Goal: Transaction & Acquisition: Purchase product/service

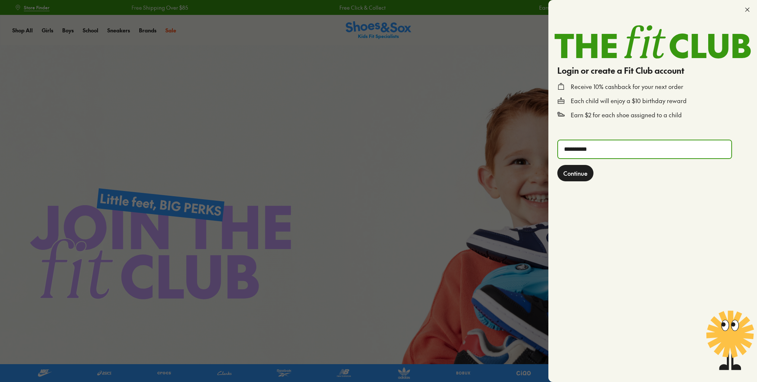
type input "**********"
click at [577, 175] on span "Continue" at bounding box center [575, 173] width 24 height 9
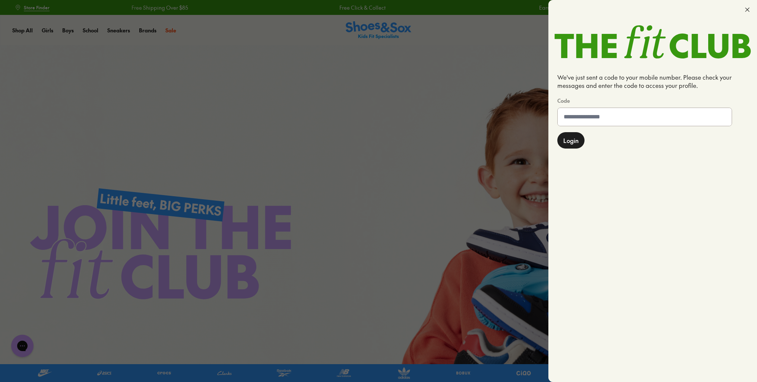
click at [617, 113] on input at bounding box center [645, 117] width 174 height 18
type input "******"
click at [567, 140] on span "Login" at bounding box center [570, 141] width 15 height 9
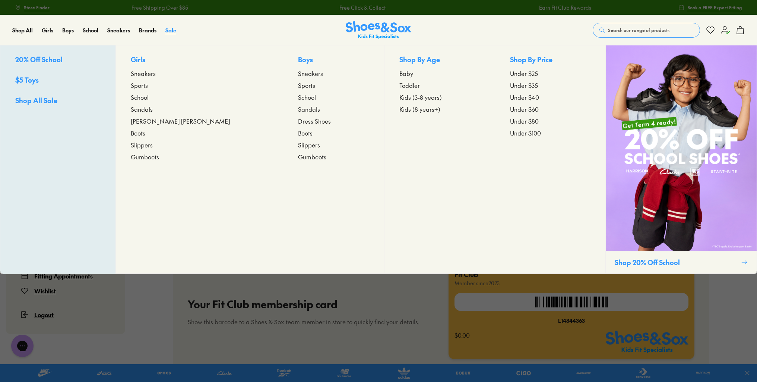
click at [171, 28] on span "Sale" at bounding box center [170, 29] width 11 height 7
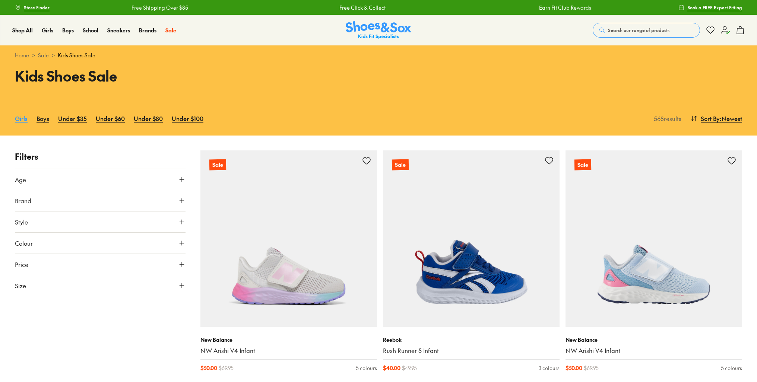
click at [18, 119] on link "Girls" at bounding box center [21, 118] width 13 height 16
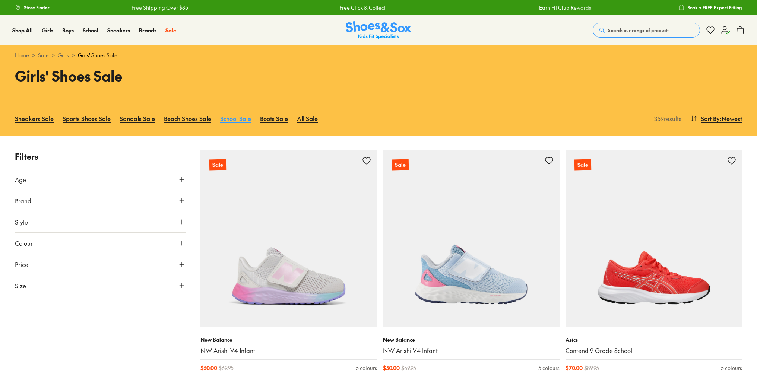
click at [234, 118] on link "School Sale" at bounding box center [235, 118] width 31 height 16
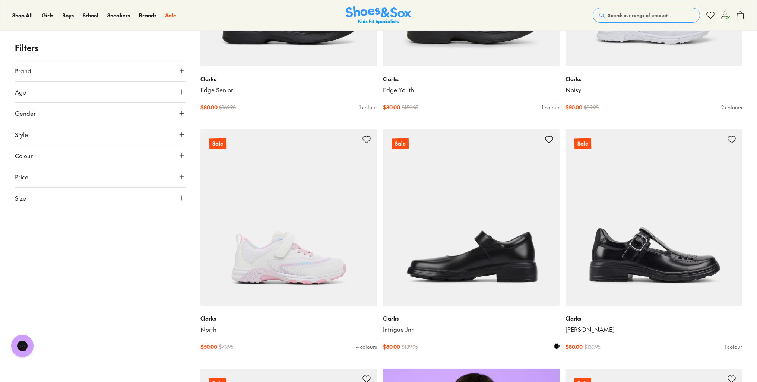
click at [440, 285] on img at bounding box center [471, 217] width 177 height 177
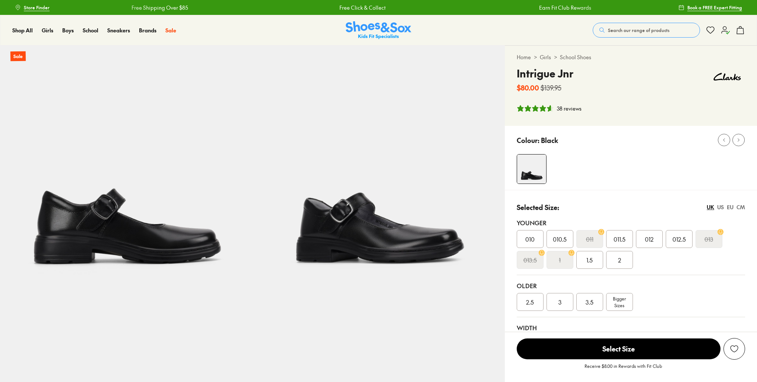
select select "*"
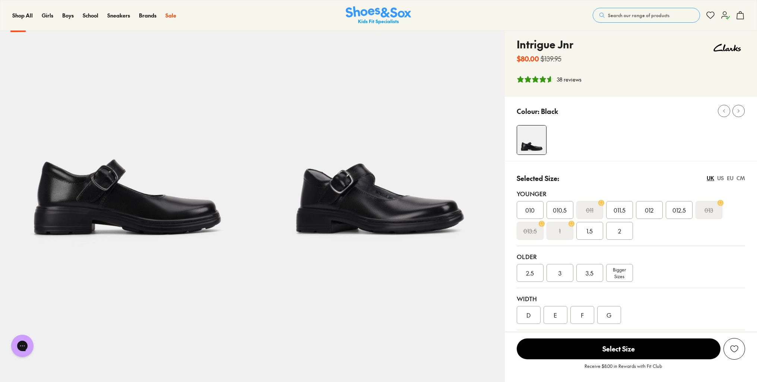
scroll to position [37, 0]
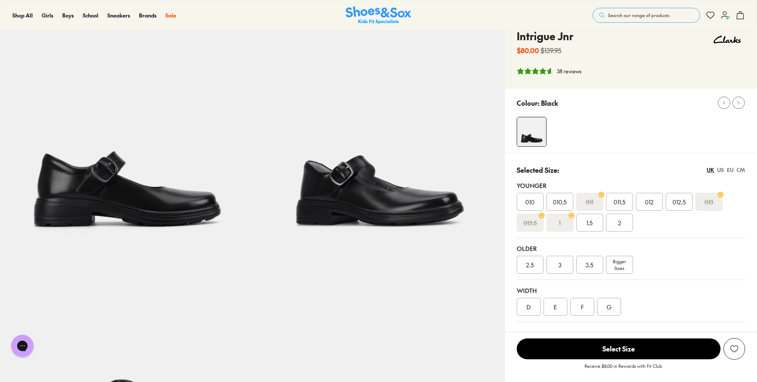
click at [616, 265] on span "Bigger Sizes" at bounding box center [619, 264] width 13 height 13
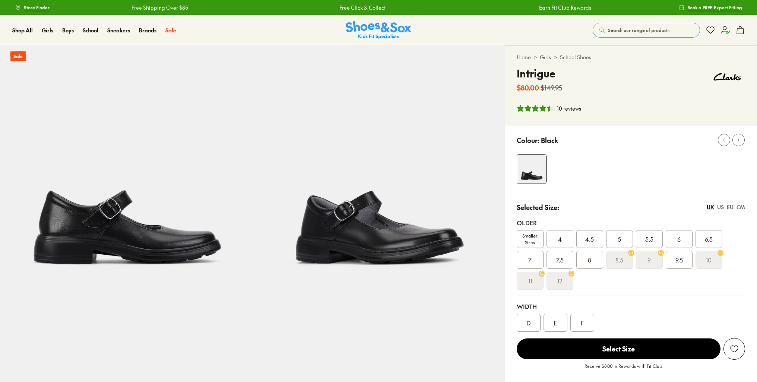
select select "*"
click at [528, 242] on span "Smaller Sizes" at bounding box center [530, 238] width 26 height 13
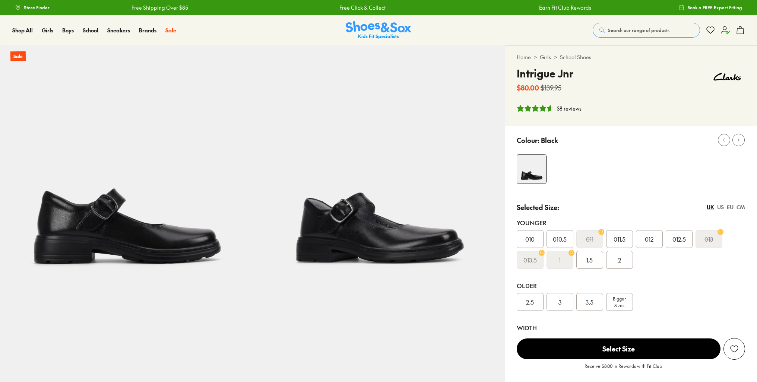
select select "*"
click at [589, 305] on span "3.5" at bounding box center [590, 302] width 8 height 9
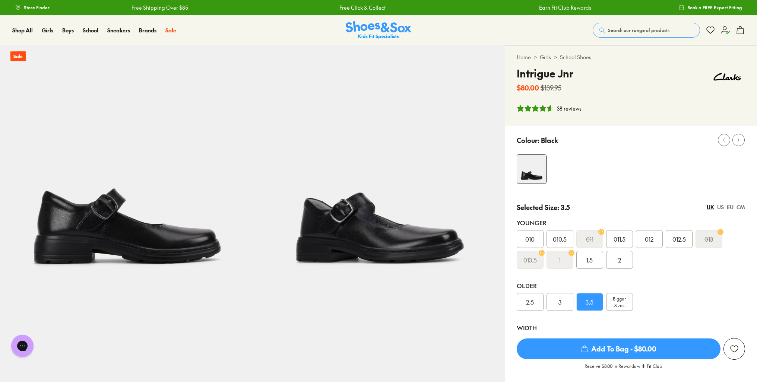
scroll to position [149, 0]
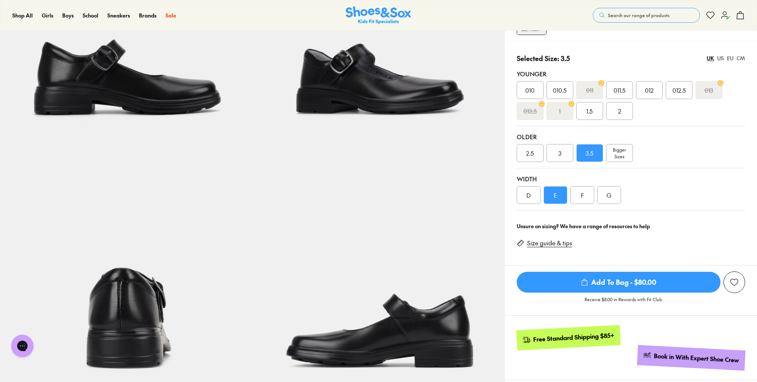
click at [580, 196] on div "F" at bounding box center [582, 195] width 24 height 18
click at [598, 285] on span "Add To Bag - $80.00" at bounding box center [619, 282] width 204 height 21
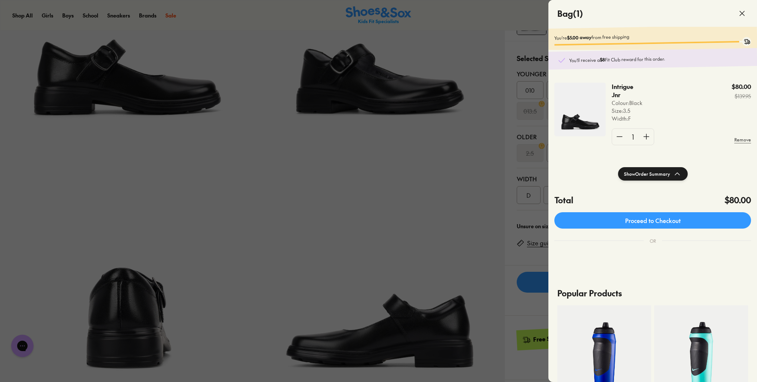
click at [447, 223] on div at bounding box center [378, 191] width 757 height 382
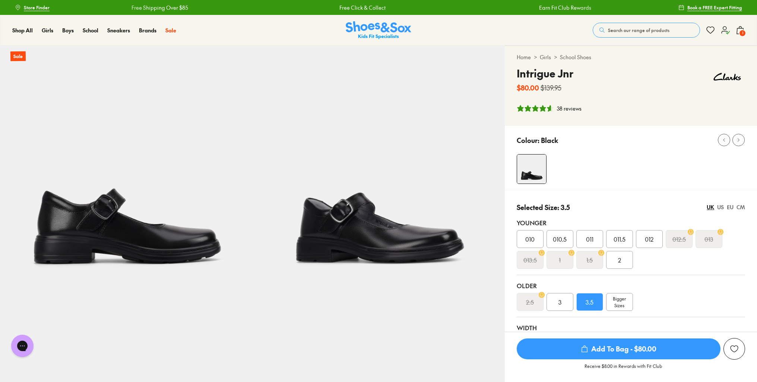
click at [724, 29] on use at bounding box center [726, 29] width 8 height 7
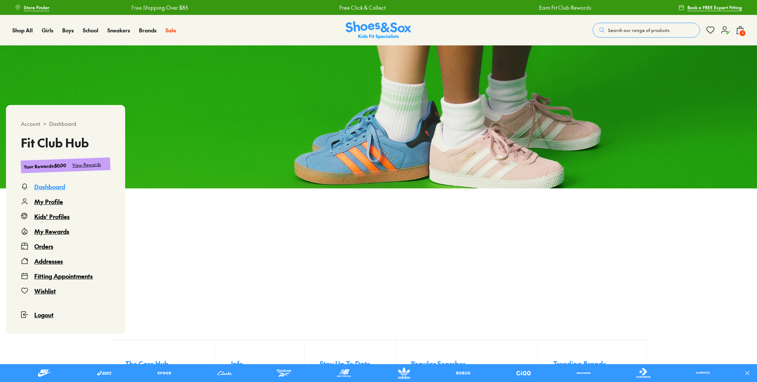
click at [42, 246] on div "Orders" at bounding box center [43, 246] width 19 height 9
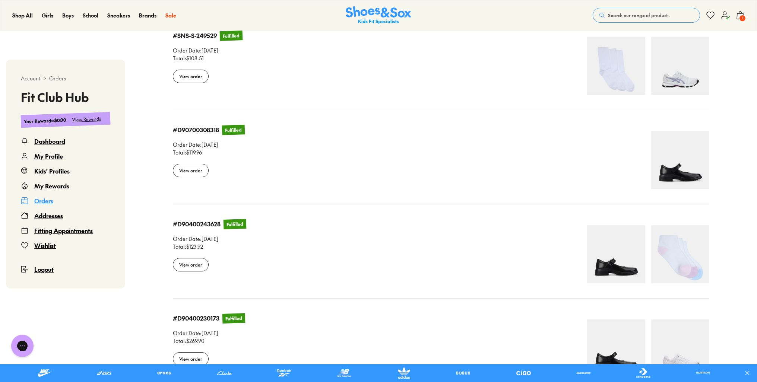
select select
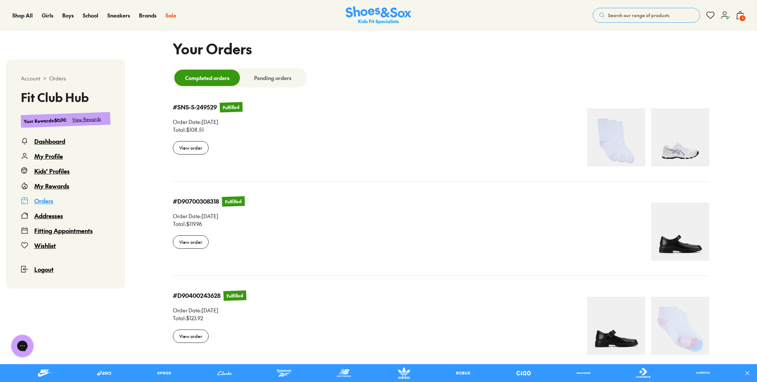
scroll to position [209, 0]
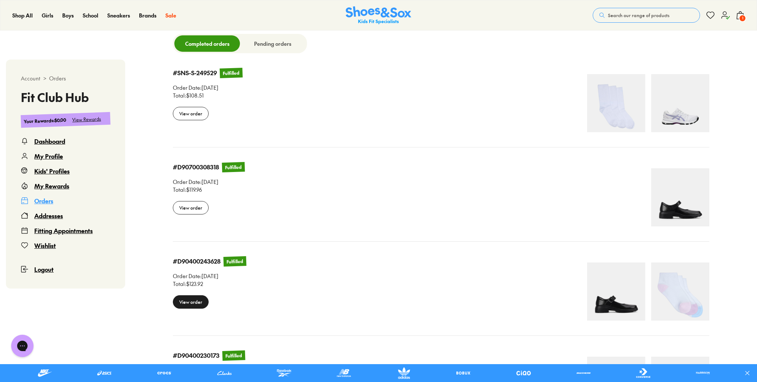
click at [189, 305] on div "View order" at bounding box center [191, 301] width 36 height 13
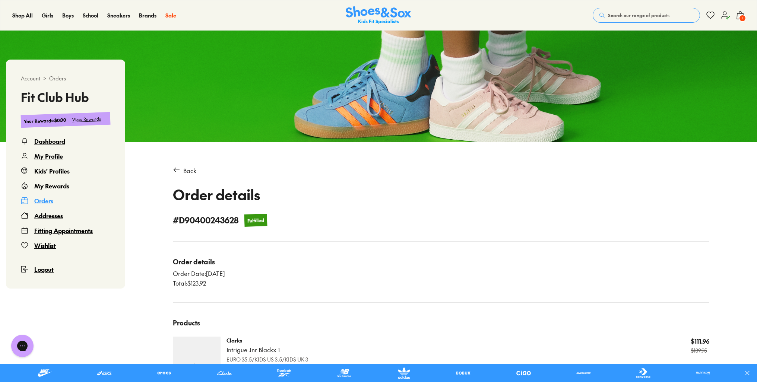
scroll to position [45, 0]
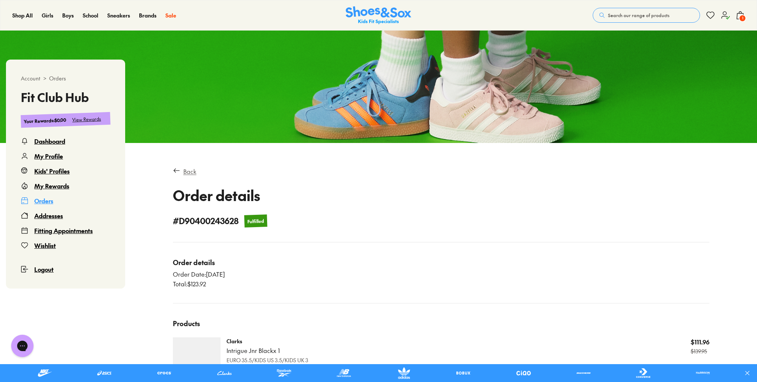
click at [188, 170] on div "Back" at bounding box center [189, 171] width 13 height 9
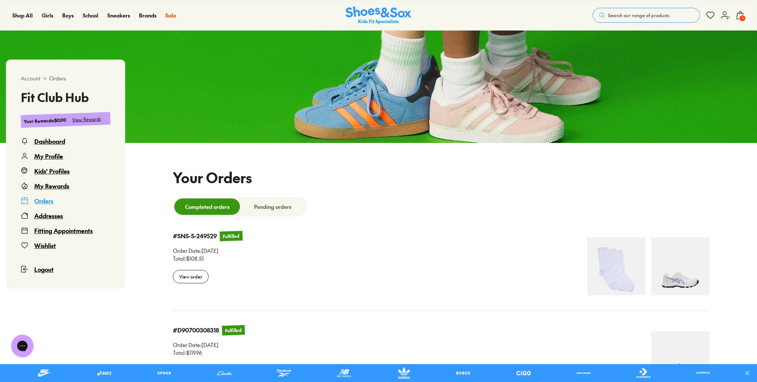
select select
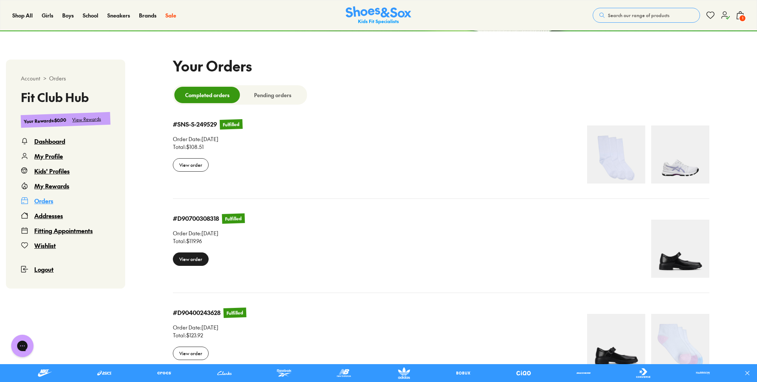
click at [190, 260] on div "View order" at bounding box center [191, 259] width 36 height 13
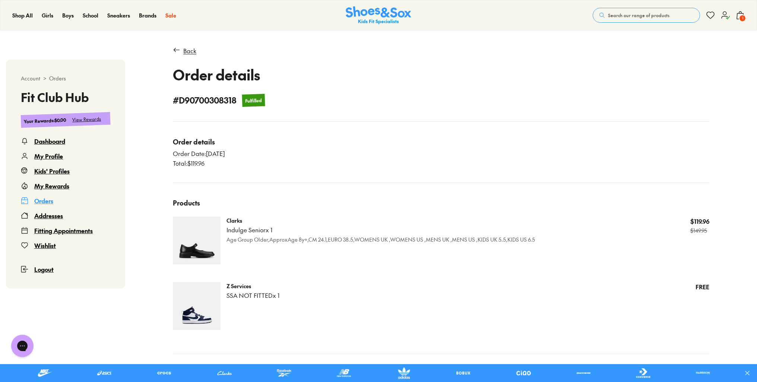
scroll to position [157, 0]
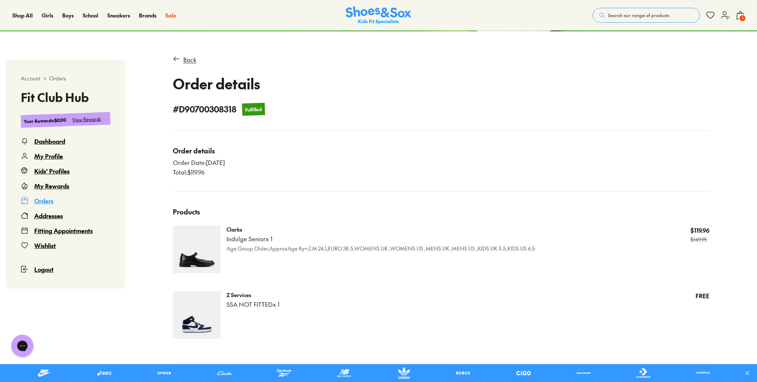
click at [386, 311] on div "Z Services SSA NOT FITTED x 1 FREE" at bounding box center [468, 315] width 483 height 48
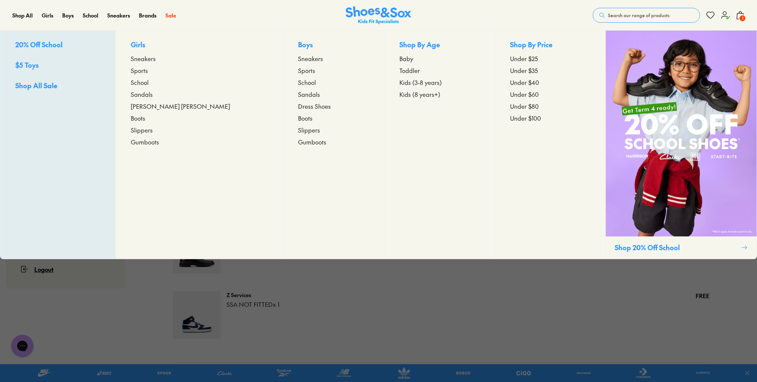
click at [149, 82] on span "School" at bounding box center [140, 82] width 18 height 9
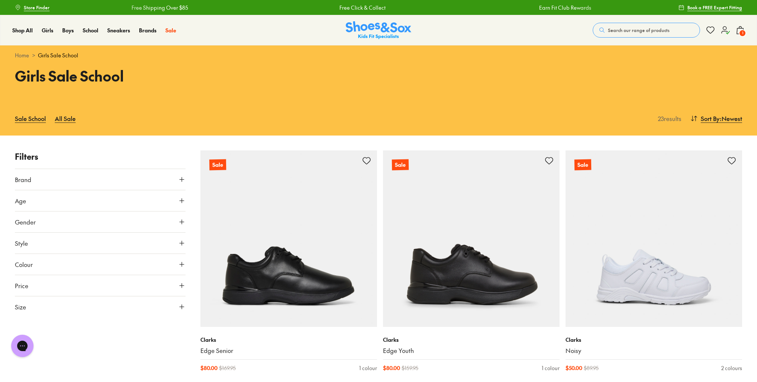
click at [724, 34] on icon at bounding box center [725, 30] width 9 height 9
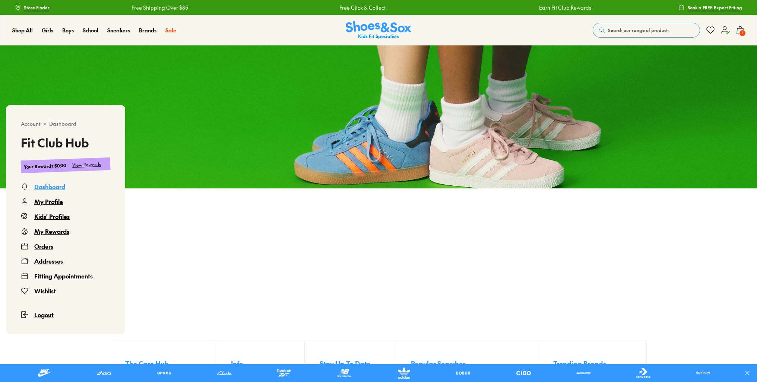
click at [43, 247] on div "Orders" at bounding box center [43, 246] width 19 height 9
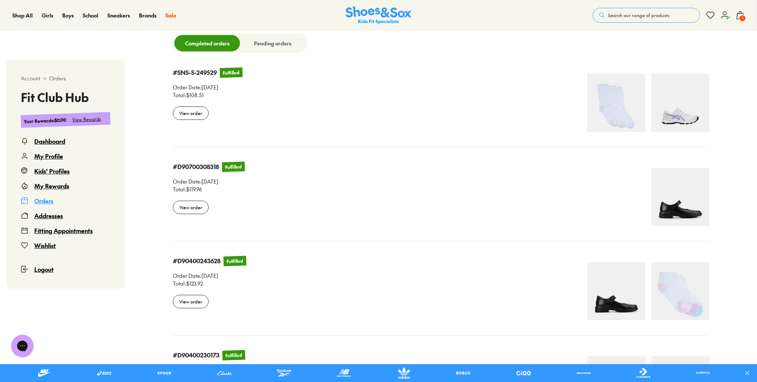
scroll to position [232, 0]
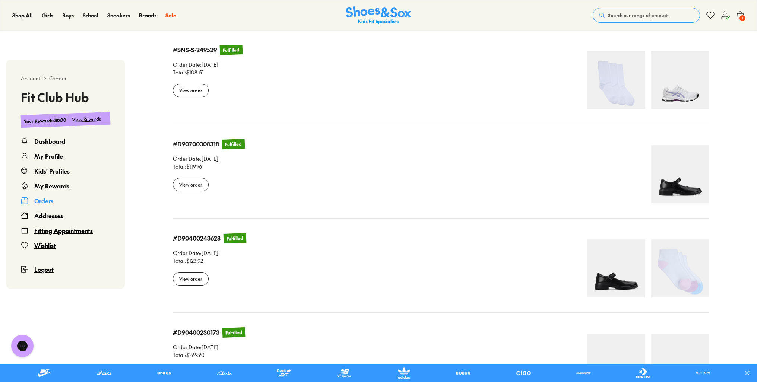
select select
click at [197, 192] on div "View order" at bounding box center [209, 185] width 72 height 16
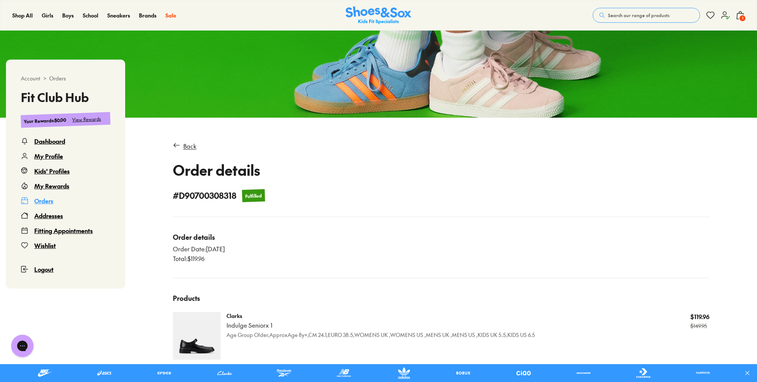
scroll to position [83, 0]
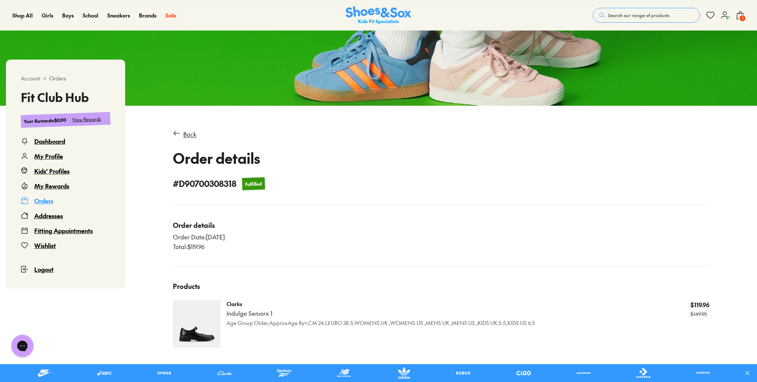
click at [225, 314] on div "Clarks Indulge Senior x 1 Age Group Older,ApproxAge 8y+,CM 24.1,EURO 38.5,WOMEN…" at bounding box center [441, 324] width 537 height 48
drag, startPoint x: 227, startPoint y: 313, endPoint x: 268, endPoint y: 313, distance: 41.4
click at [268, 313] on p "Indulge Senior x 1" at bounding box center [381, 314] width 309 height 8
copy p "Indulge Senior"
click at [621, 15] on span "Search our range of products" at bounding box center [638, 15] width 61 height 7
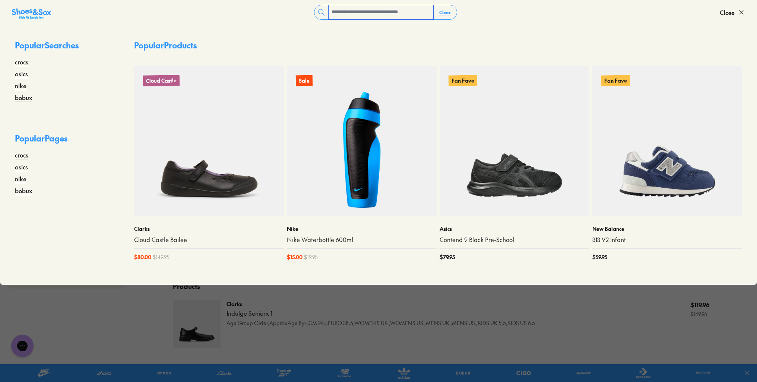
paste input "**********"
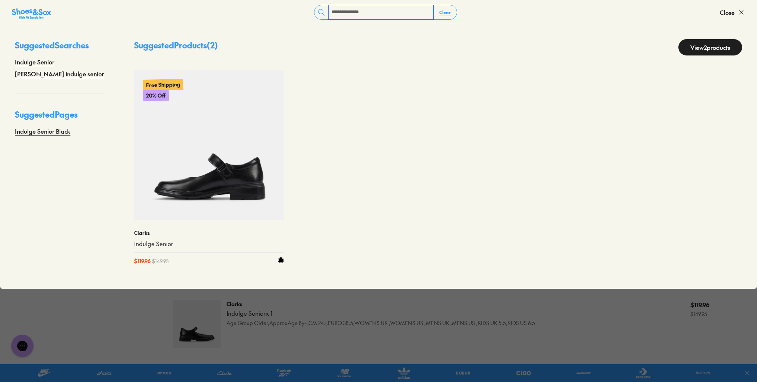
type input "**********"
click at [236, 171] on img at bounding box center [209, 145] width 150 height 150
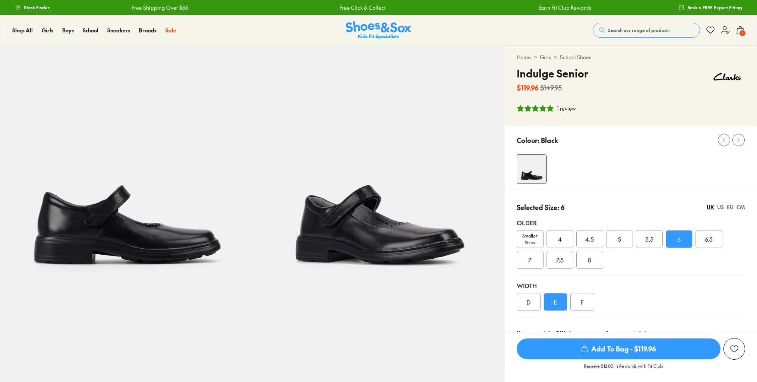
click at [584, 303] on div "F" at bounding box center [582, 302] width 24 height 18
select select "*"
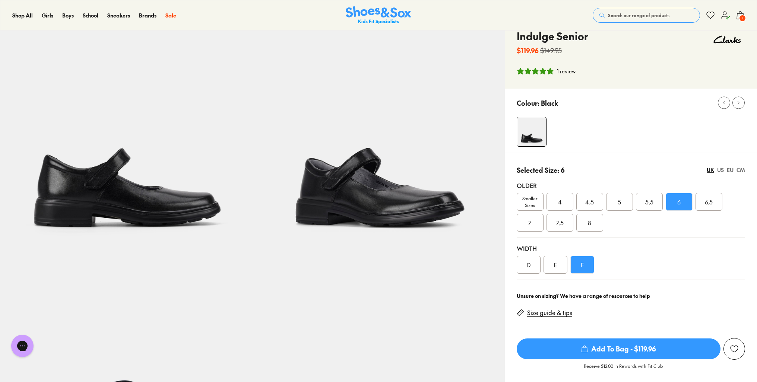
click at [609, 347] on span "Add To Bag - $119.96" at bounding box center [619, 349] width 204 height 21
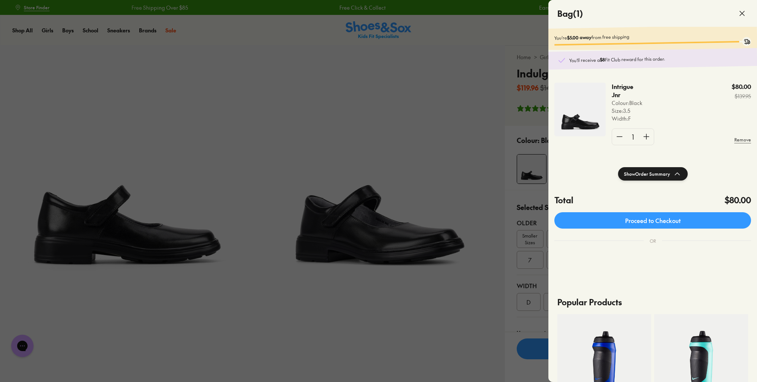
click at [662, 178] on button "Show Order Summary" at bounding box center [653, 173] width 70 height 13
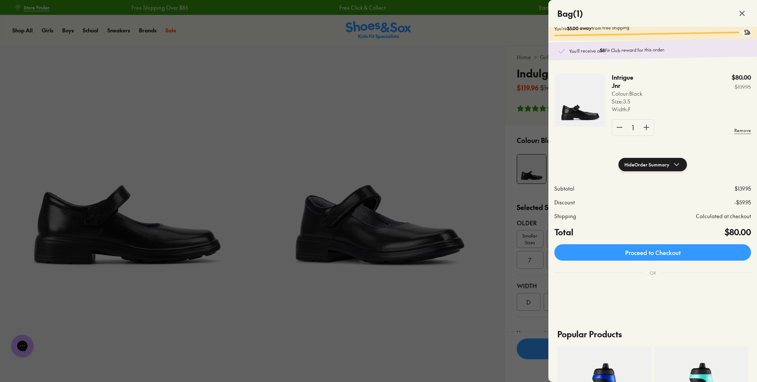
scroll to position [37, 0]
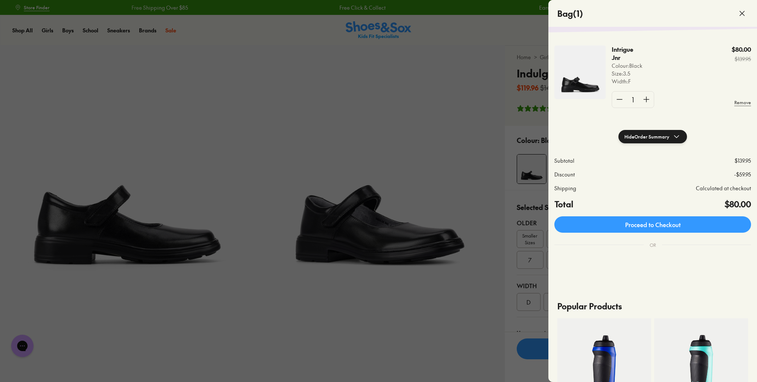
click at [394, 152] on div at bounding box center [378, 191] width 757 height 382
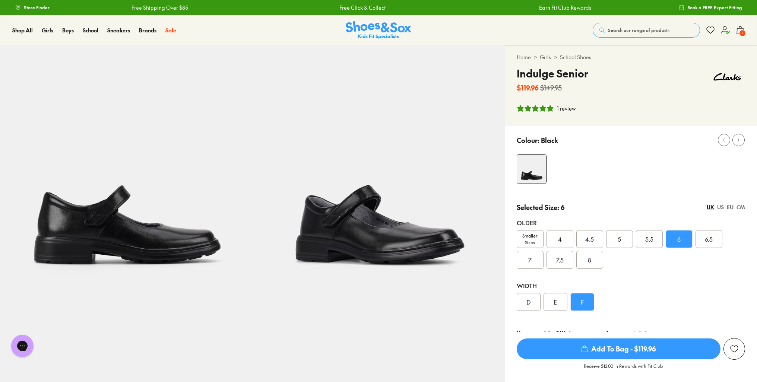
click at [567, 348] on span "Add To Bag - $119.96" at bounding box center [619, 349] width 204 height 21
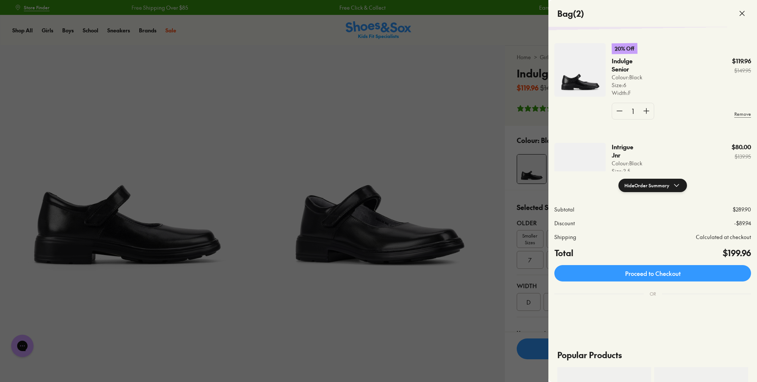
scroll to position [0, 0]
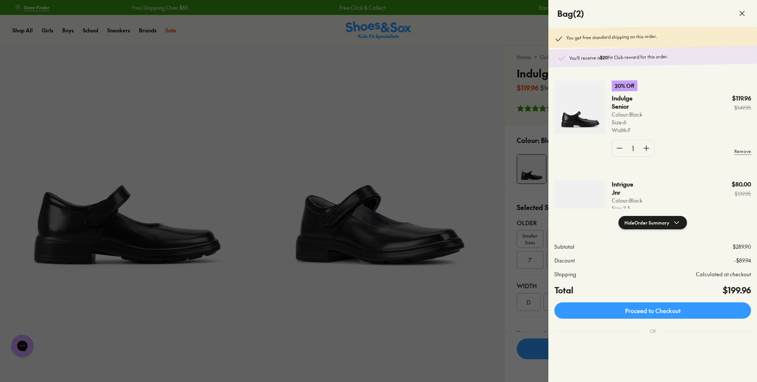
click at [659, 193] on div "Intrigue Jnr Colour: Black Size : 3.5 Width : F $80.00 $139.95" at bounding box center [681, 200] width 139 height 40
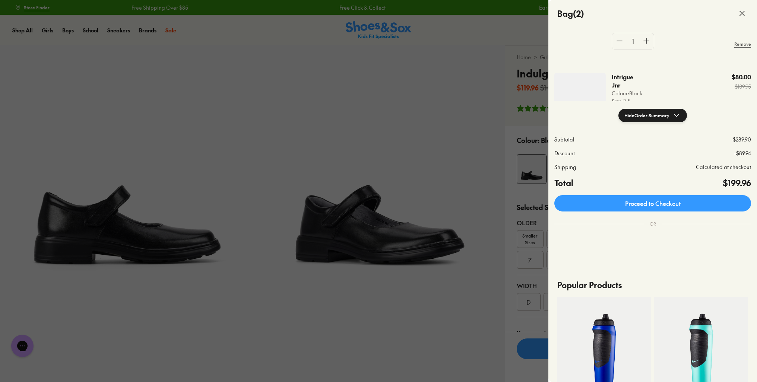
scroll to position [112, 0]
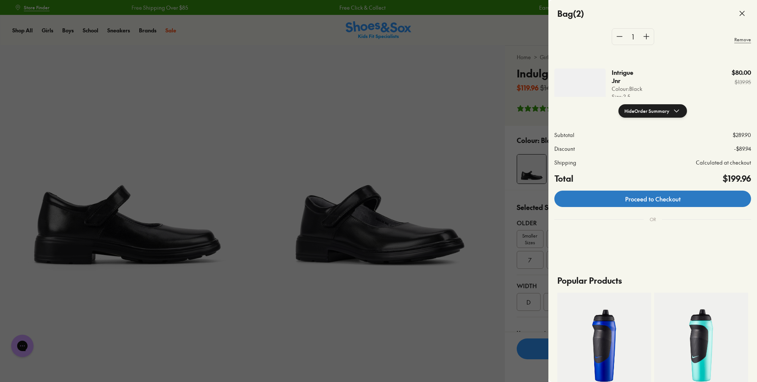
click at [649, 199] on link "Proceed to Checkout" at bounding box center [652, 199] width 197 height 16
